Goal: Navigation & Orientation: Find specific page/section

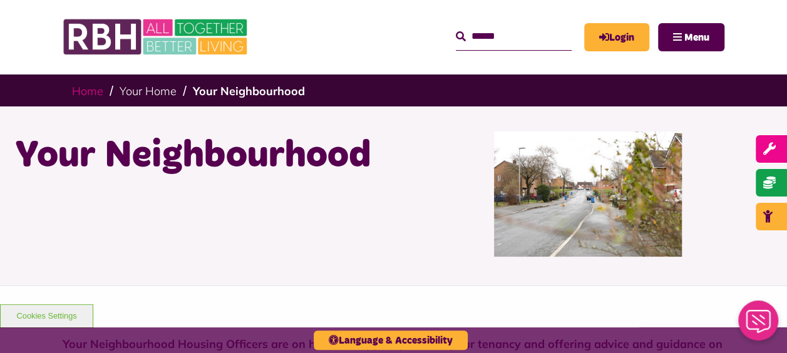
click at [87, 98] on link "Home" at bounding box center [87, 91] width 31 height 14
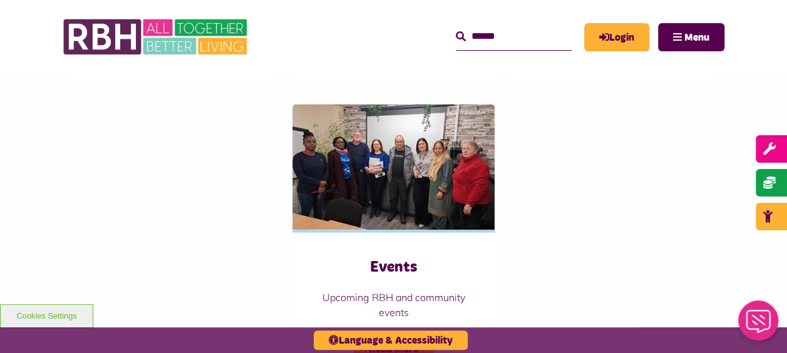
scroll to position [1189, 0]
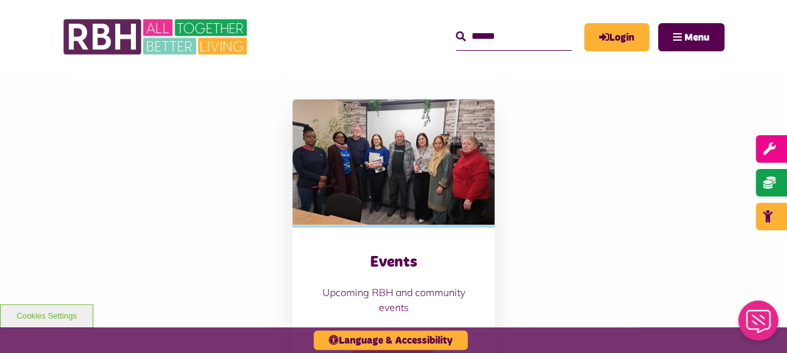
click at [397, 331] on span "Read More" at bounding box center [394, 345] width 80 height 28
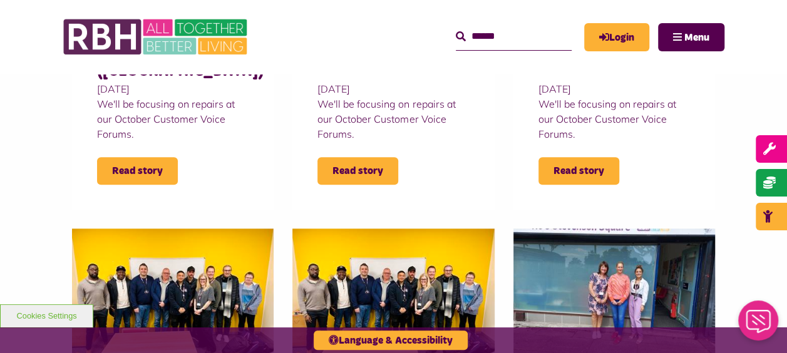
scroll to position [706, 0]
